Goal: Task Accomplishment & Management: Complete application form

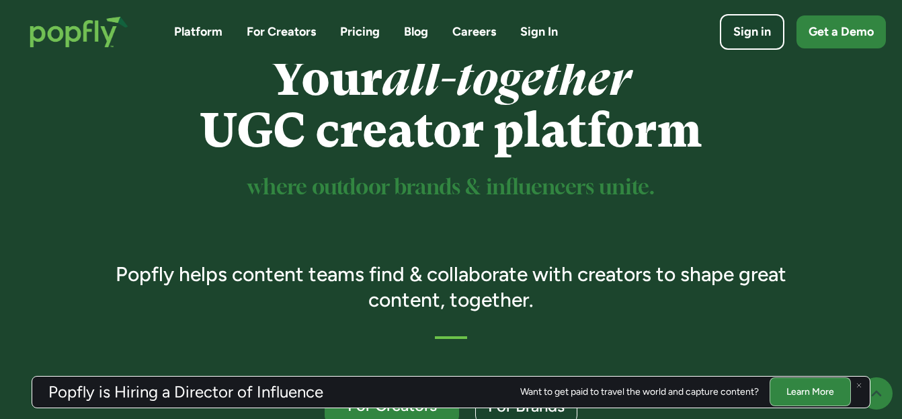
scroll to position [187, 0]
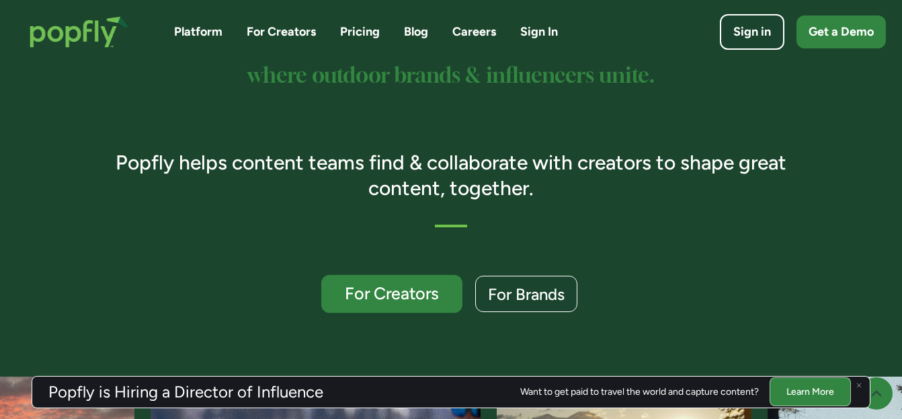
click at [378, 286] on div "For Creators" at bounding box center [392, 293] width 116 height 17
click at [405, 289] on div "For Creators" at bounding box center [392, 293] width 116 height 17
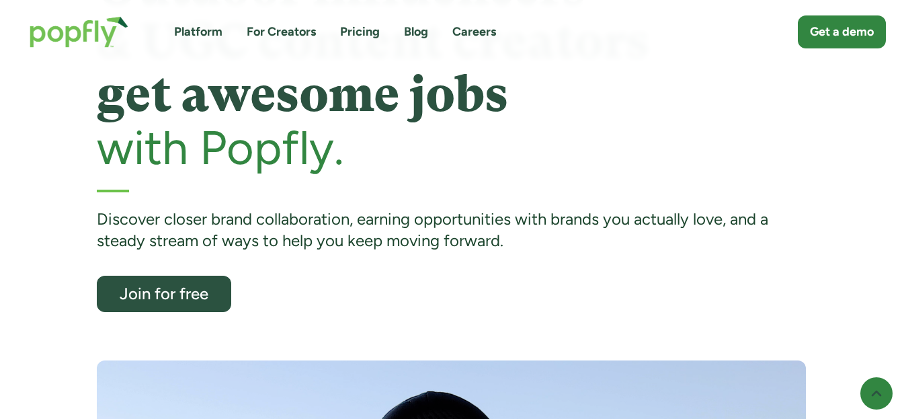
scroll to position [141, 0]
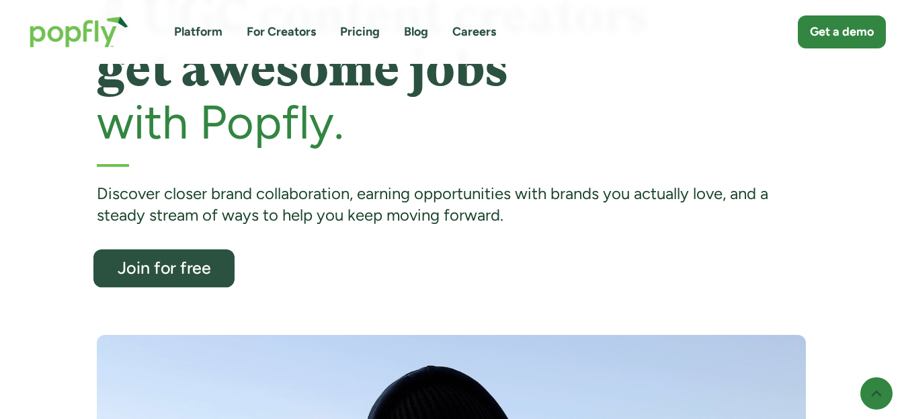
click at [192, 263] on div "Join for free" at bounding box center [164, 268] width 116 height 17
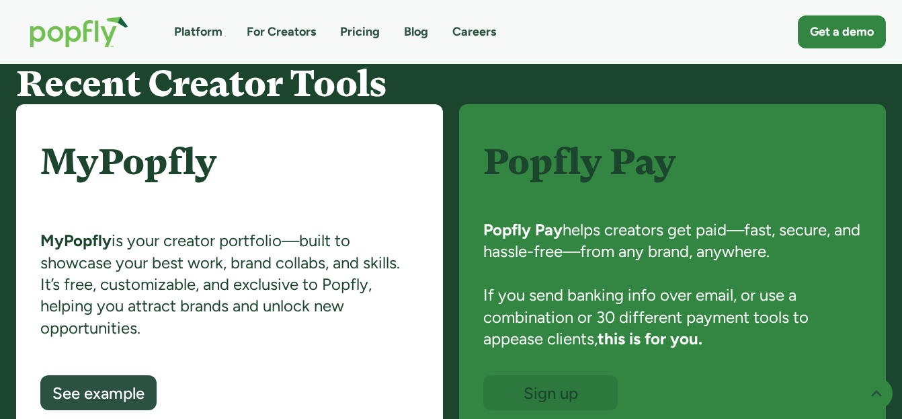
scroll to position [905, 0]
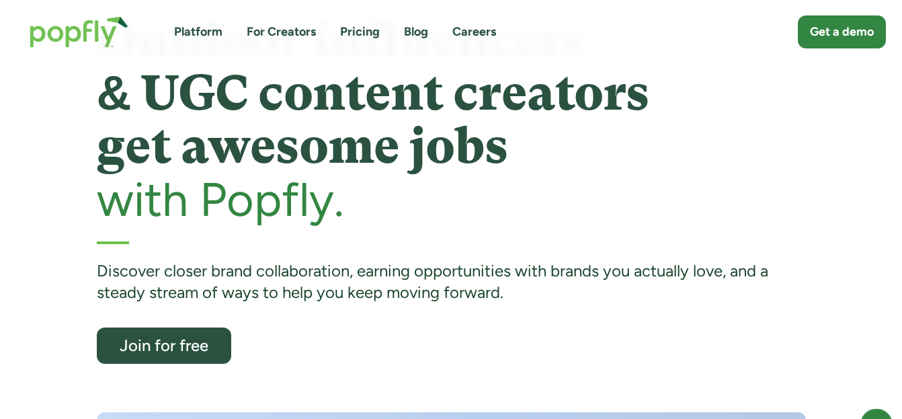
scroll to position [73, 0]
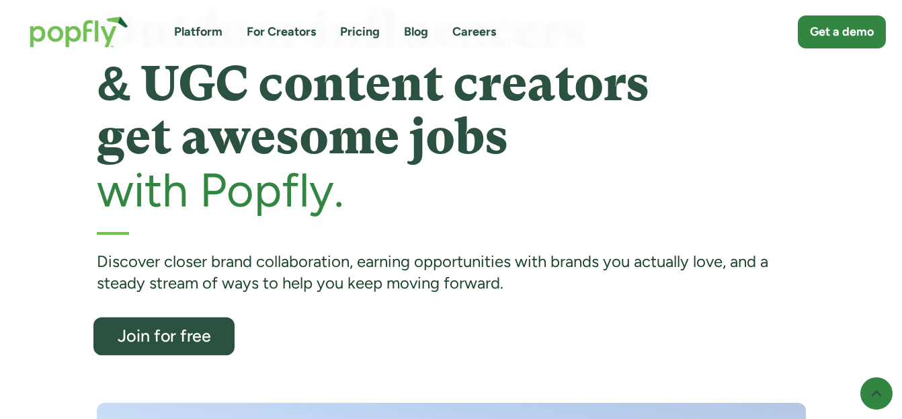
click at [211, 326] on link "Join for free" at bounding box center [163, 336] width 141 height 38
